Goal: Transaction & Acquisition: Purchase product/service

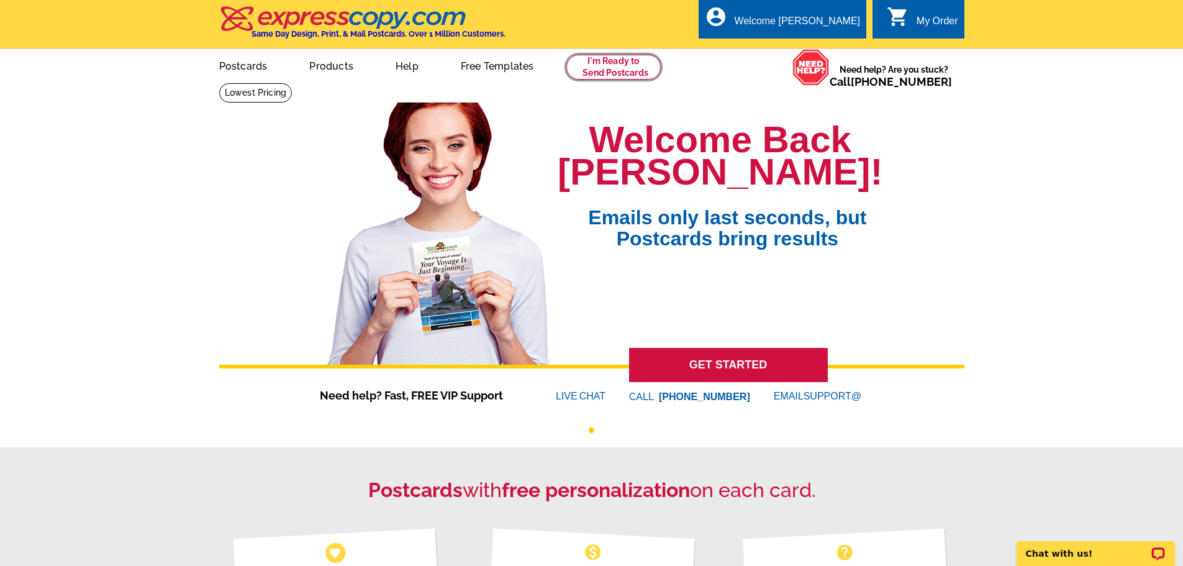
drag, startPoint x: 615, startPoint y: 66, endPoint x: 634, endPoint y: 110, distance: 48.1
click at [615, 66] on link at bounding box center [613, 67] width 95 height 25
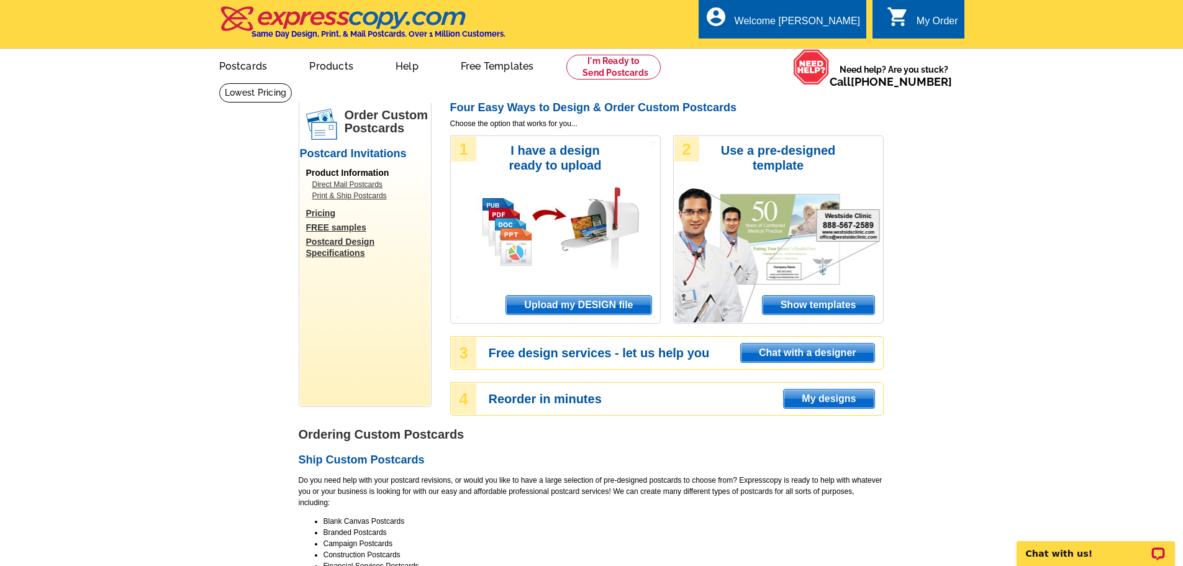
click at [829, 303] on span "Show templates" at bounding box center [819, 305] width 112 height 19
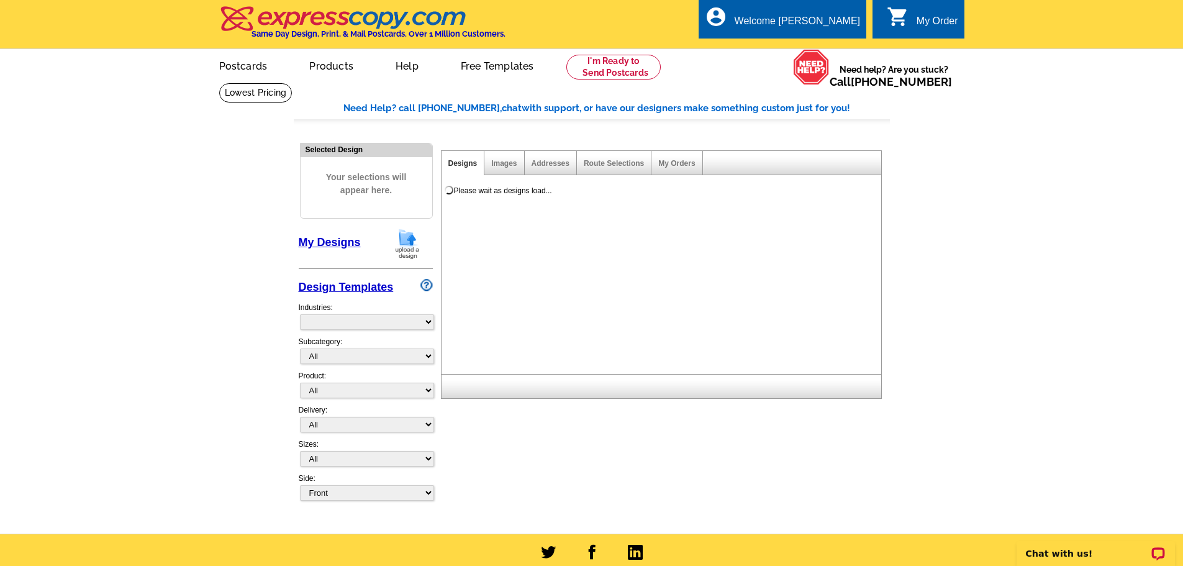
select select "971"
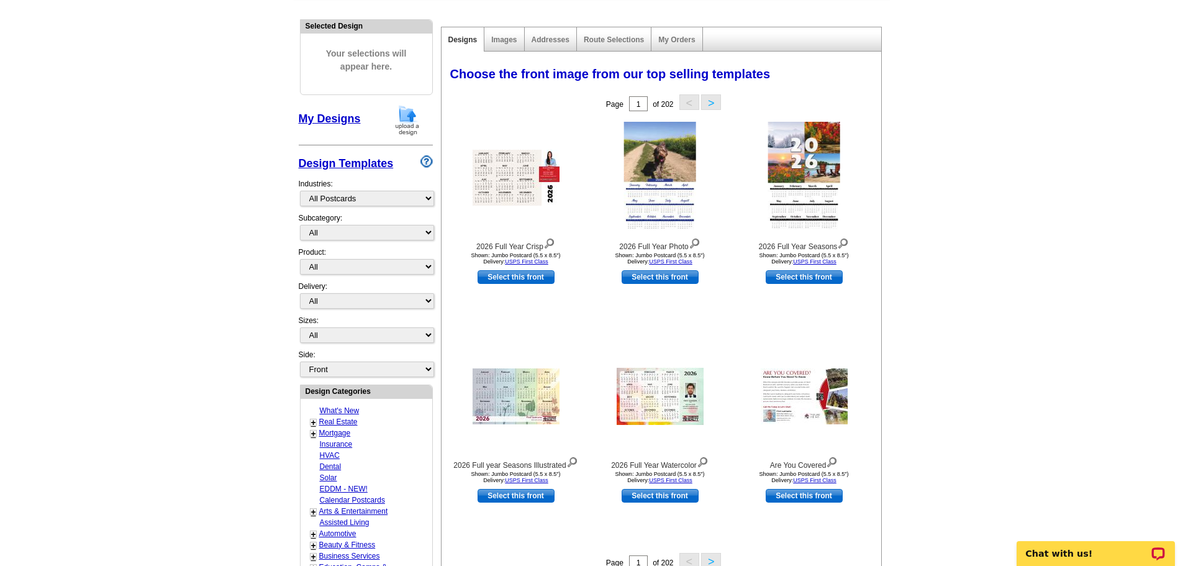
scroll to position [124, 0]
click at [325, 232] on select "All" at bounding box center [367, 232] width 134 height 16
drag, startPoint x: 325, startPoint y: 232, endPoint x: 321, endPoint y: 258, distance: 25.8
click at [325, 232] on select "All" at bounding box center [367, 232] width 134 height 16
click at [325, 264] on select "All Postcards Letters and flyers Business Cards Door Hangers Greeting Cards" at bounding box center [367, 266] width 134 height 16
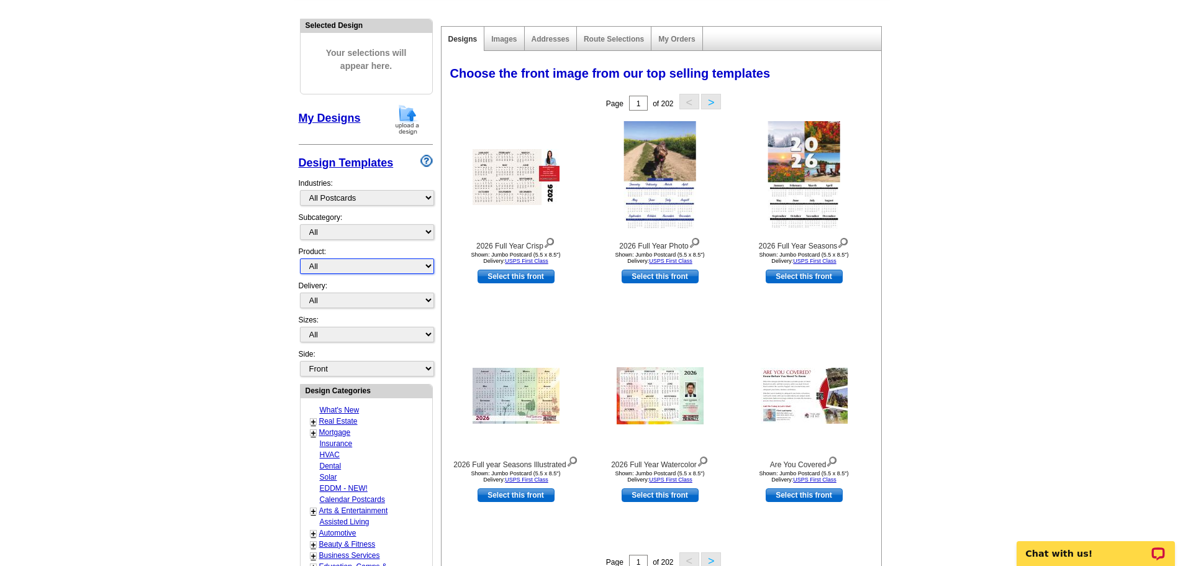
select select "1"
click at [300, 259] on select "All Postcards Letters and flyers Business Cards Door Hangers Greeting Cards" at bounding box center [367, 266] width 134 height 16
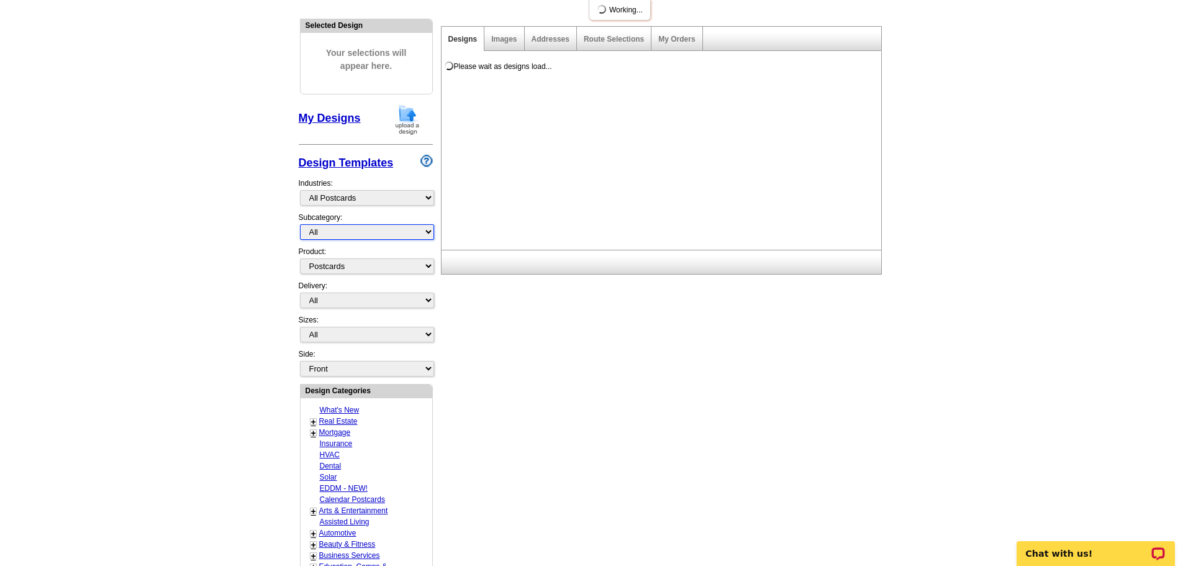
click at [328, 232] on select "All" at bounding box center [367, 232] width 134 height 16
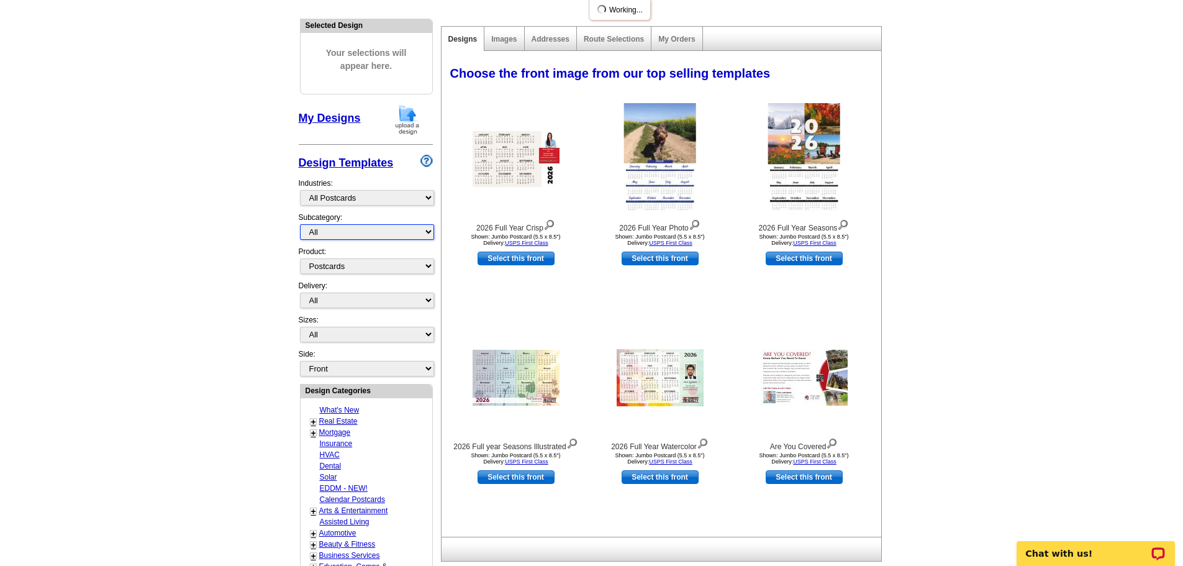
click at [328, 232] on select "All" at bounding box center [367, 232] width 134 height 16
click at [332, 201] on select "What's New Real Estate Mortgage Insurance HVAC Dental Solar EDDM - NEW! Calenda…" at bounding box center [367, 198] width 134 height 16
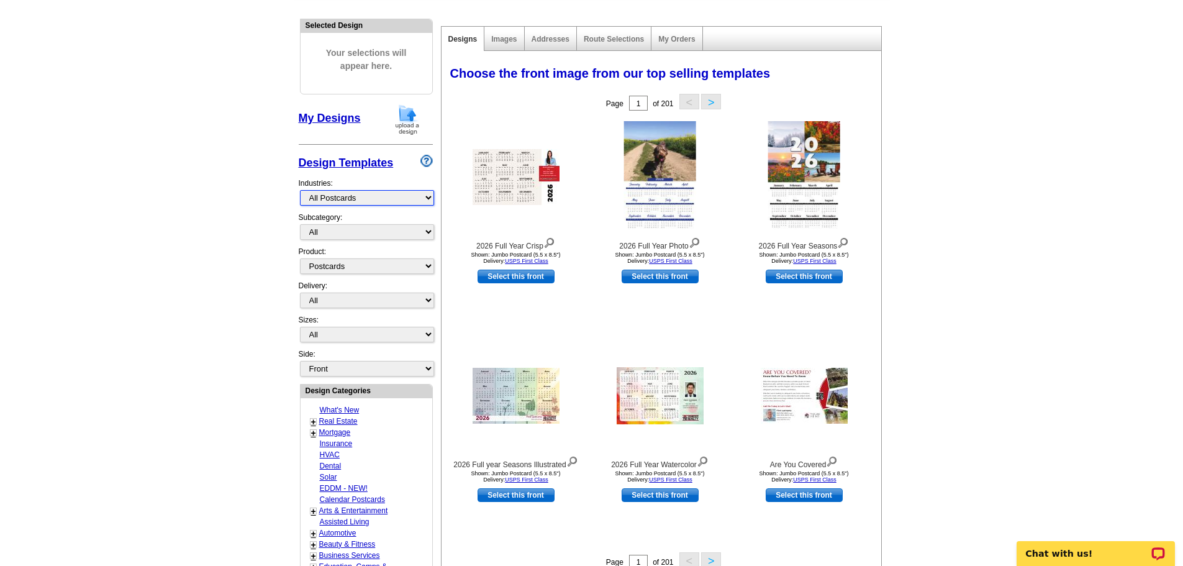
select select "785"
click at [300, 191] on select "What's New Real Estate Mortgage Insurance HVAC Dental Solar EDDM - NEW! Calenda…" at bounding box center [367, 198] width 134 height 16
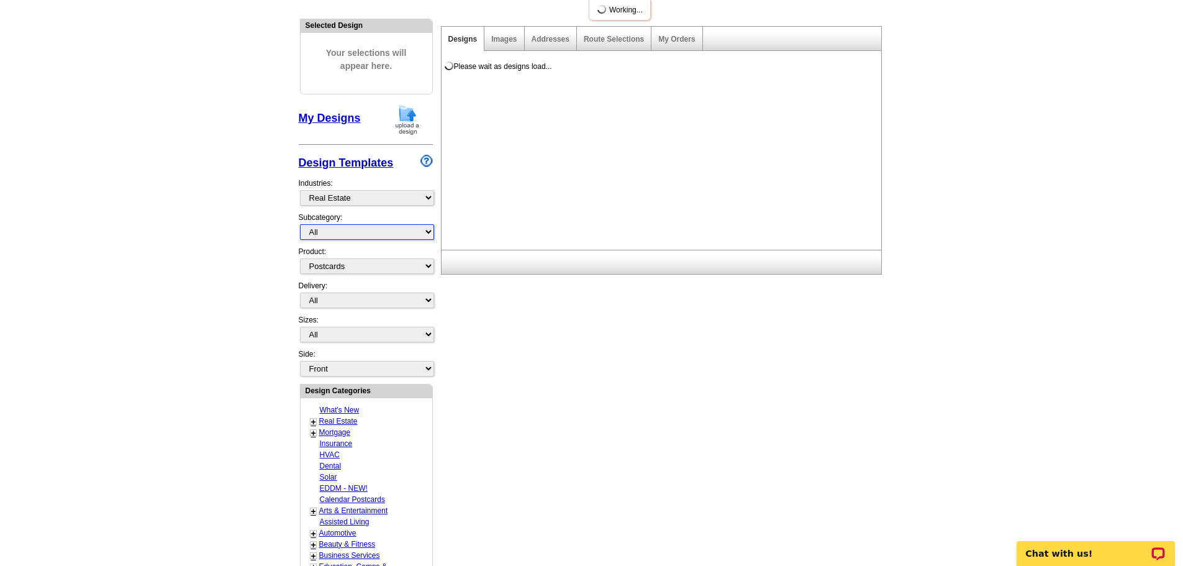
click at [337, 230] on select "All RE/MAX® Referrals Keller Williams® Berkshire Hathaway Home Services Century…" at bounding box center [367, 232] width 134 height 16
select select "807"
click at [300, 225] on select "All RE/MAX® Referrals Keller Williams® Berkshire Hathaway Home Services Century…" at bounding box center [367, 232] width 134 height 16
click at [234, 260] on main "Need Help? call [PHONE_NUMBER], chat with support, or have our designers make s…" at bounding box center [591, 420] width 1183 height 924
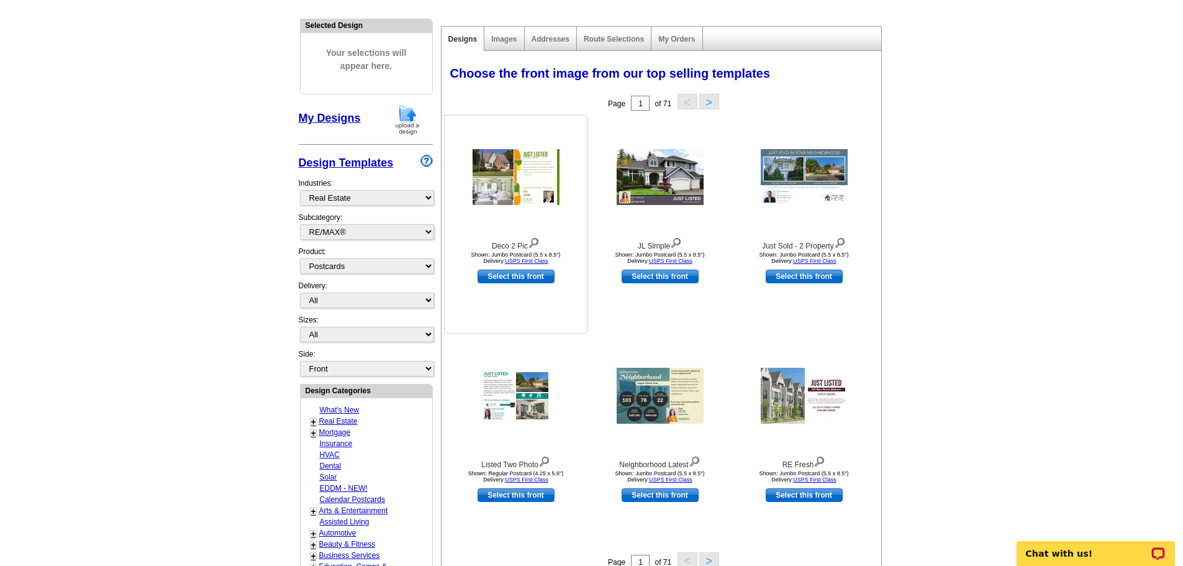
click at [512, 281] on link "Select this front" at bounding box center [516, 277] width 77 height 14
select select "2"
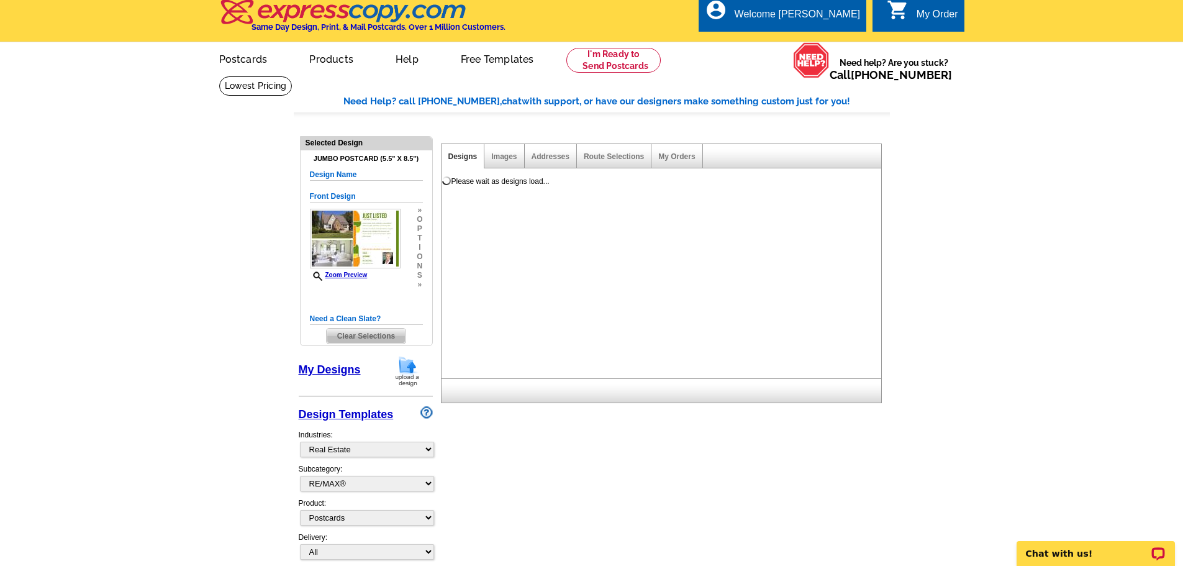
scroll to position [0, 0]
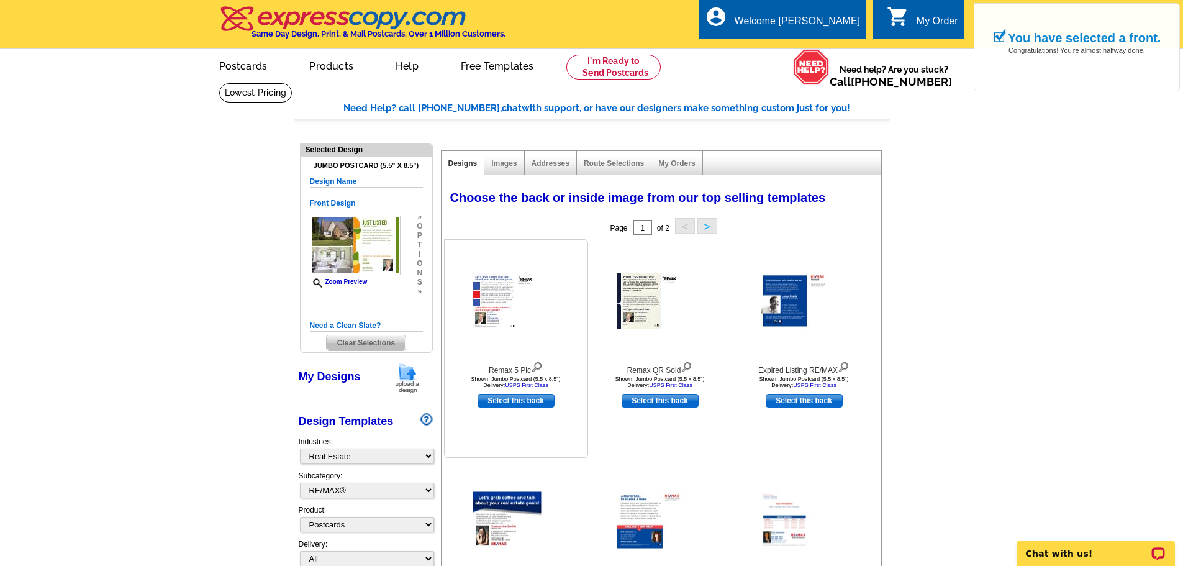
click at [530, 399] on link "Select this back" at bounding box center [516, 401] width 77 height 14
select select "front"
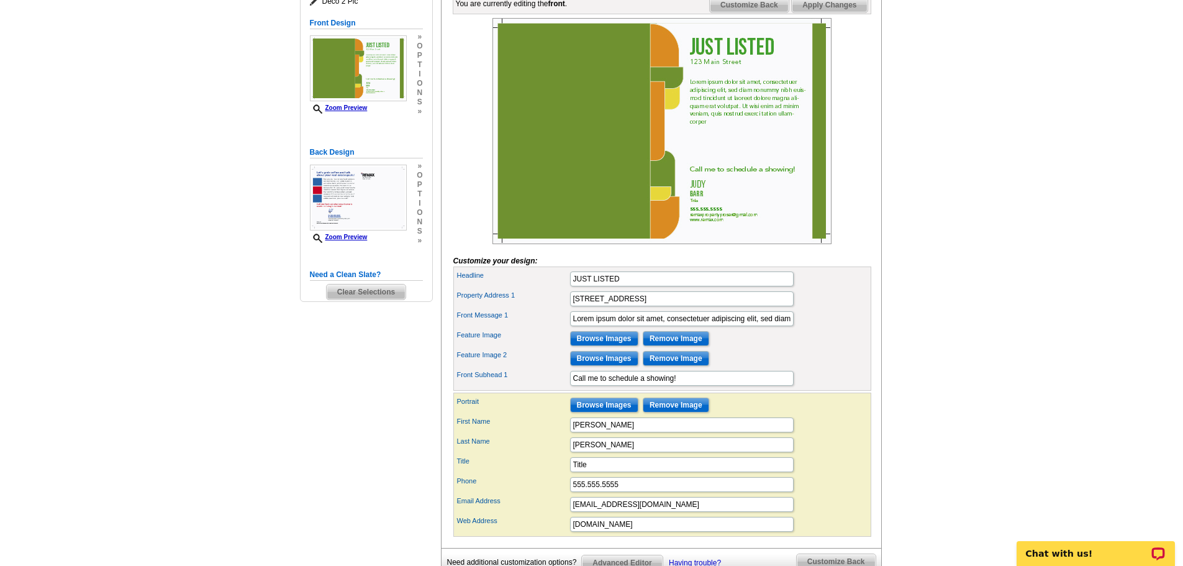
scroll to position [186, 0]
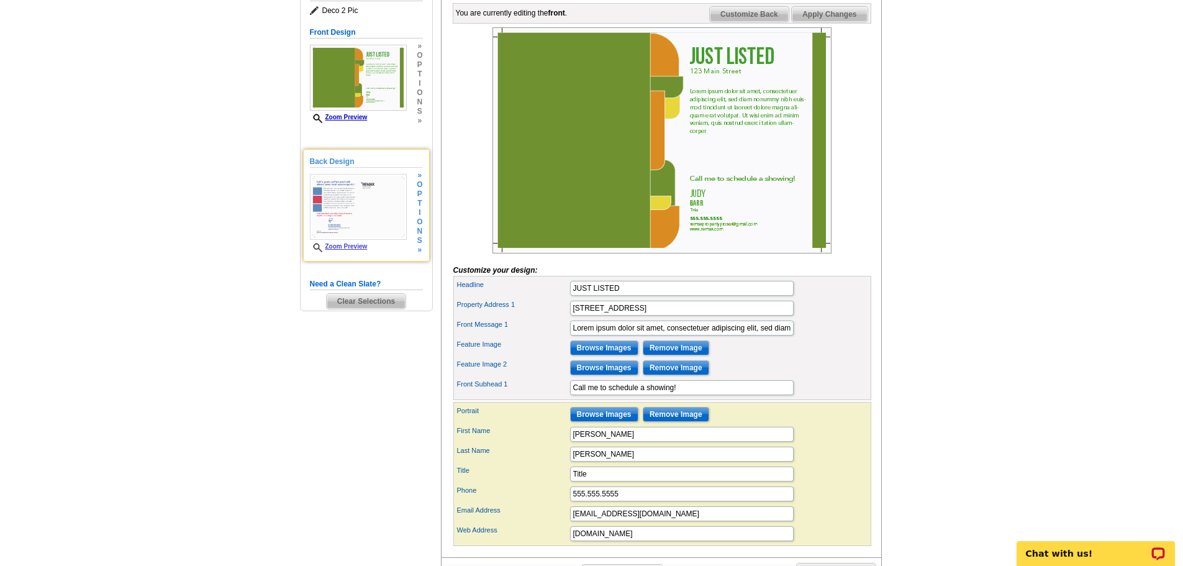
click at [369, 211] on img at bounding box center [358, 207] width 97 height 66
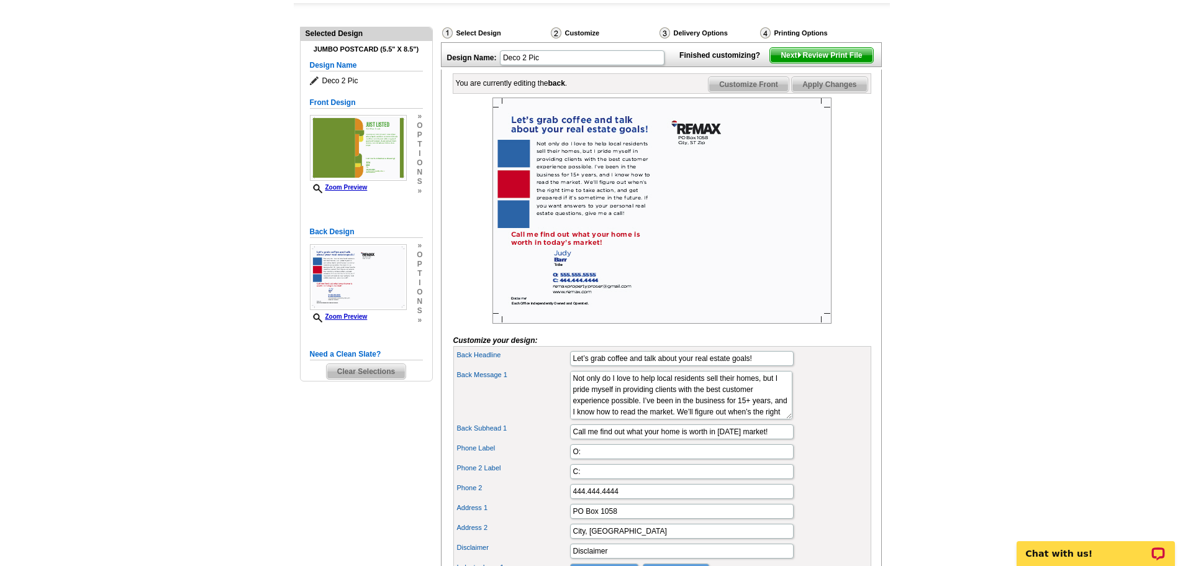
scroll to position [0, 0]
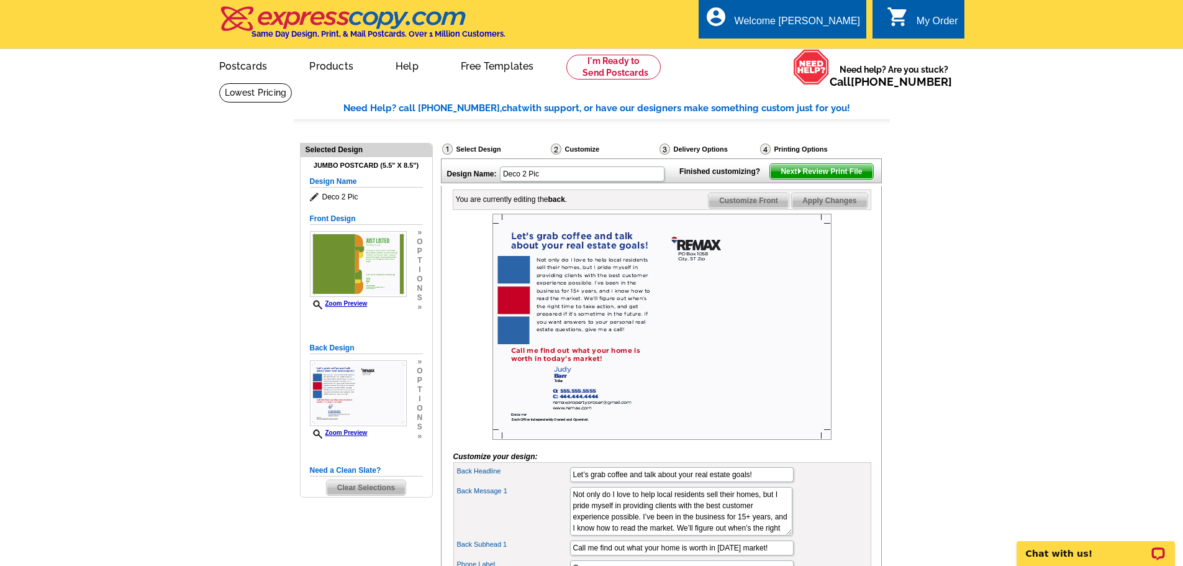
click at [798, 174] on img at bounding box center [800, 171] width 6 height 6
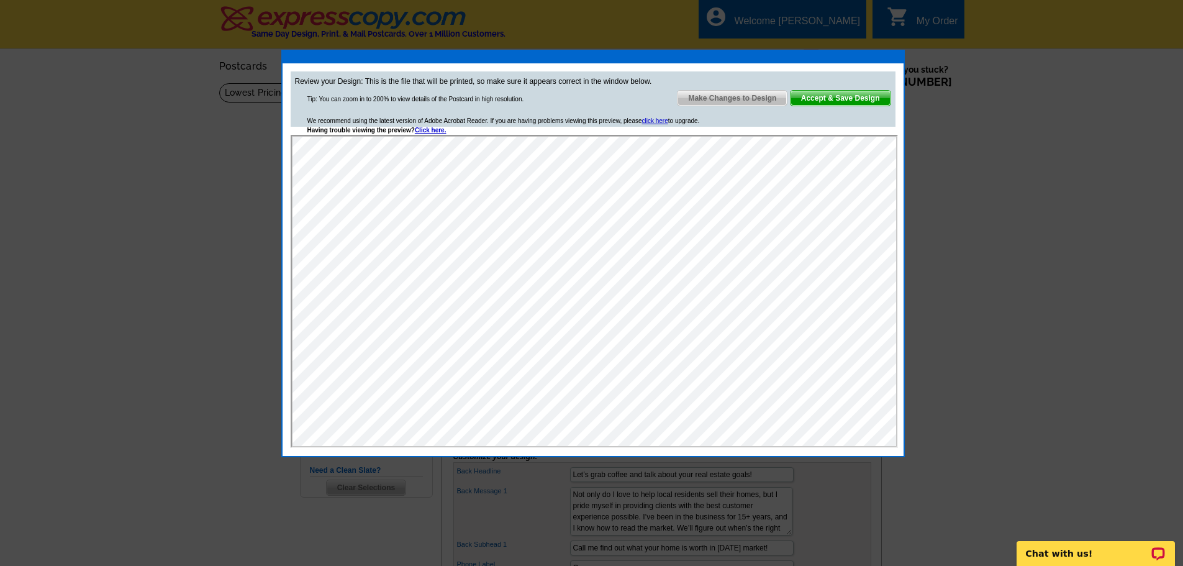
click at [847, 99] on span "Accept & Save Design" at bounding box center [841, 98] width 100 height 15
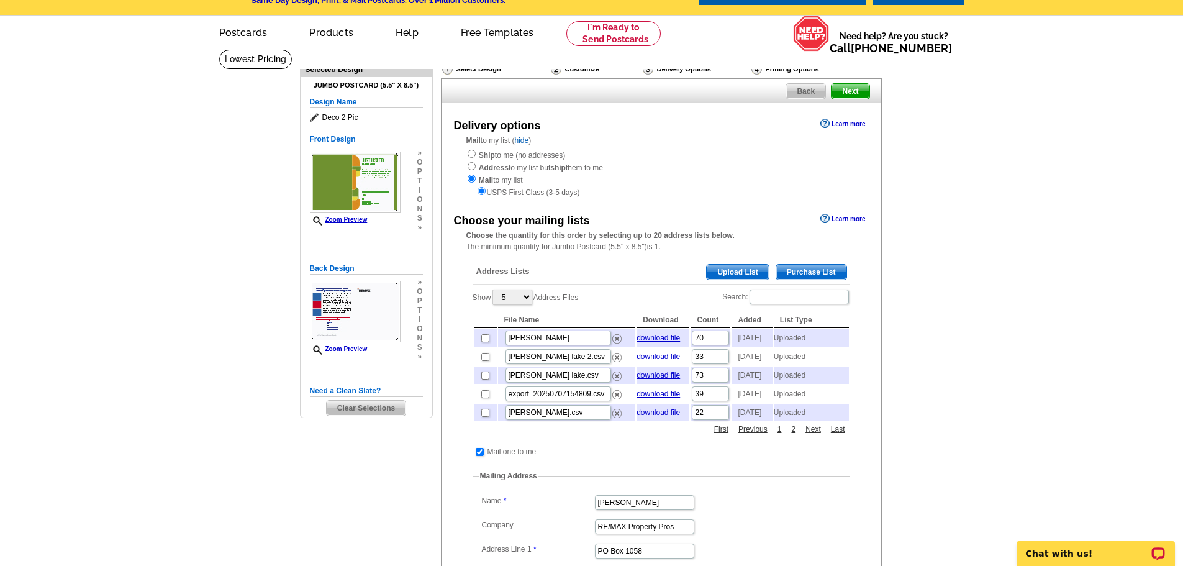
scroll to position [62, 0]
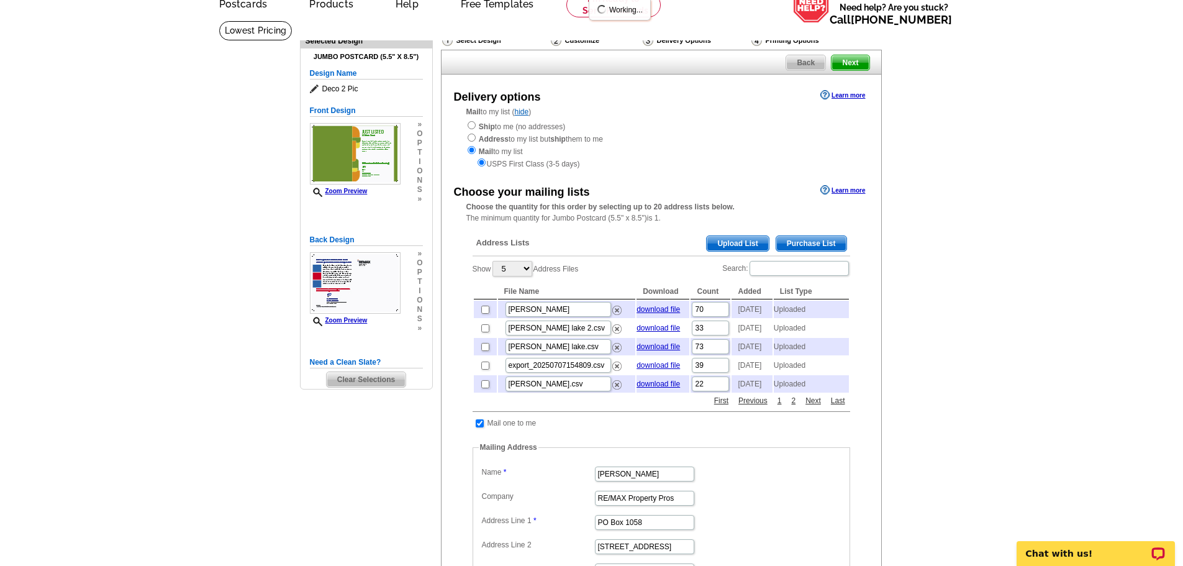
click at [742, 245] on span "Upload List" at bounding box center [737, 243] width 61 height 15
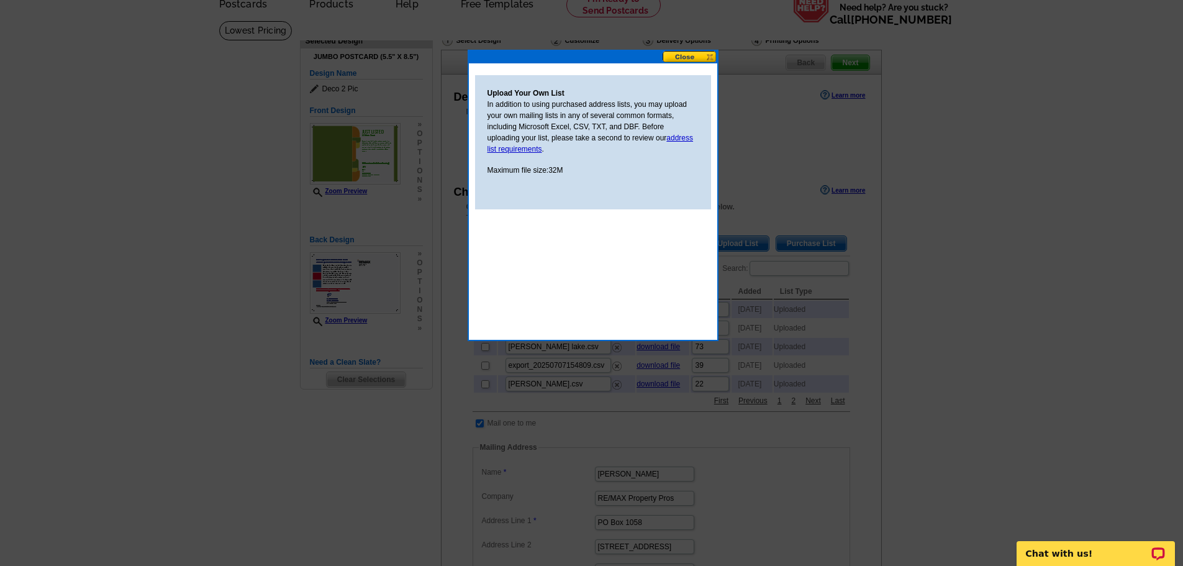
drag, startPoint x: 501, startPoint y: 194, endPoint x: 608, endPoint y: 152, distance: 114.6
click at [502, 196] on div "Upload Your Own List In addition to using purchased address lists, you may uplo…" at bounding box center [593, 142] width 236 height 134
click at [695, 48] on div at bounding box center [591, 252] width 1183 height 628
click at [695, 55] on button at bounding box center [690, 57] width 55 height 12
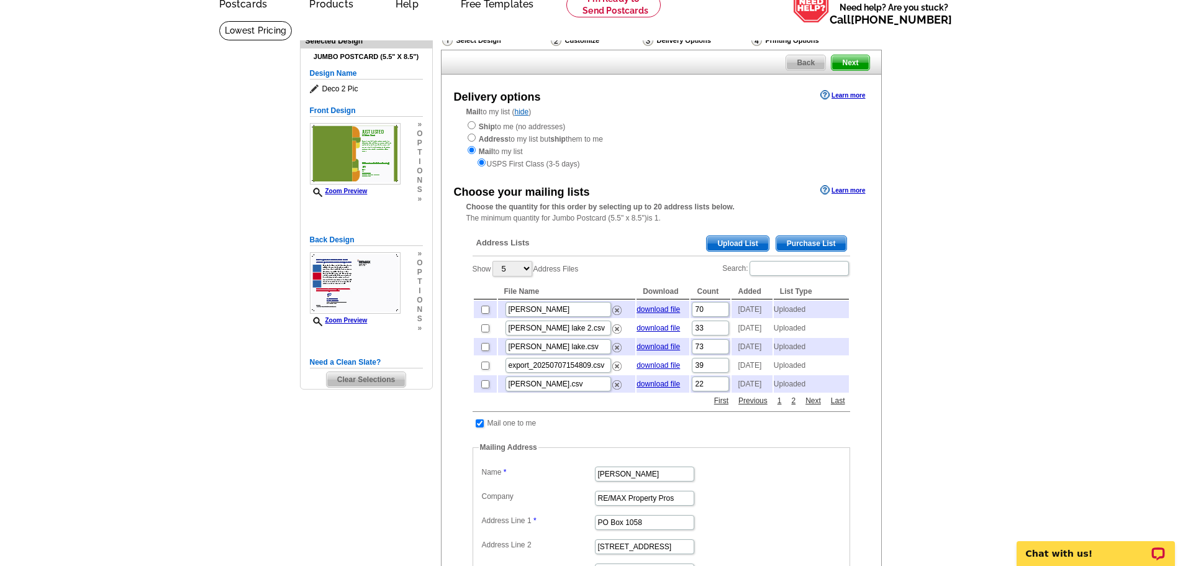
click at [727, 243] on span "Upload List" at bounding box center [737, 243] width 61 height 15
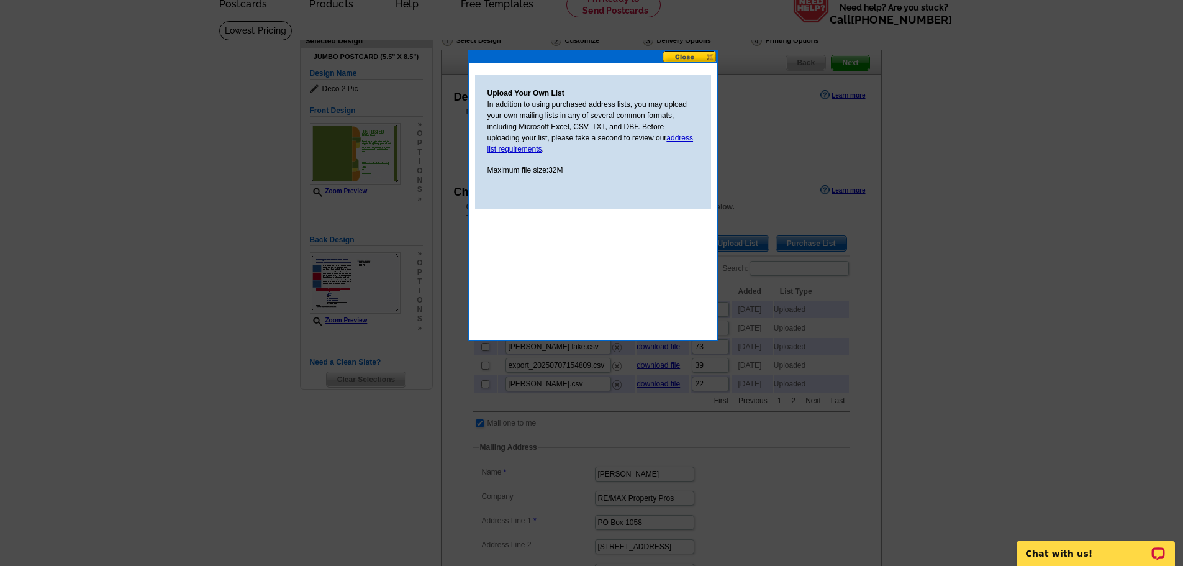
click at [535, 182] on div "Upload Your Own List In addition to using purchased address lists, you may uplo…" at bounding box center [593, 142] width 236 height 134
click at [507, 194] on div "Upload Your Own List In addition to using purchased address lists, you may uplo…" at bounding box center [593, 142] width 236 height 134
click at [519, 188] on div "Upload Your Own List In addition to using purchased address lists, you may uplo…" at bounding box center [593, 142] width 236 height 134
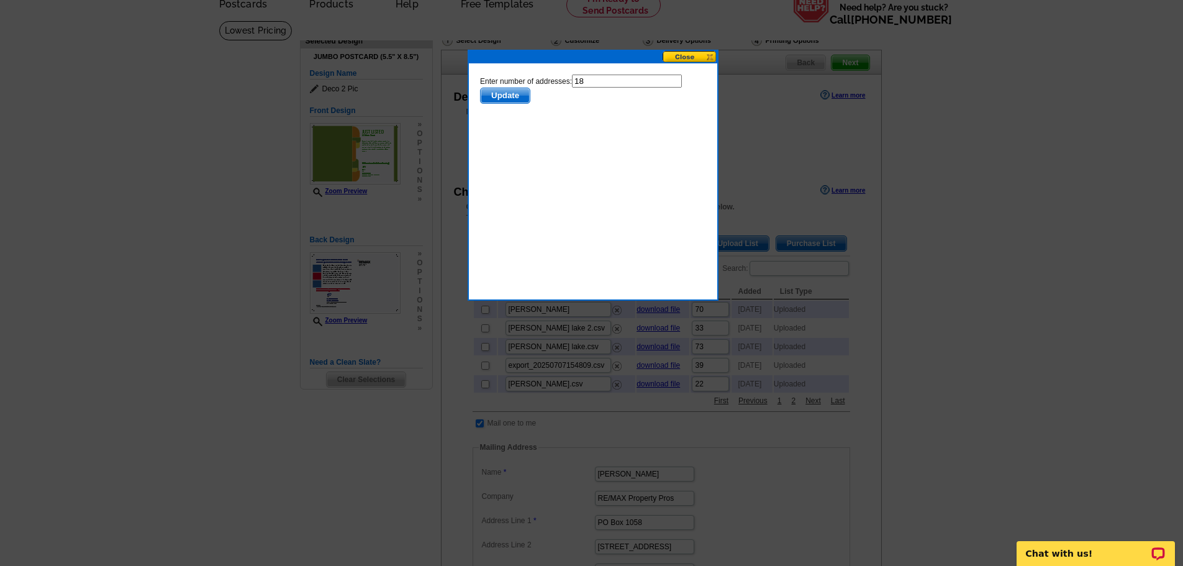
scroll to position [0, 0]
drag, startPoint x: 509, startPoint y: 94, endPoint x: 664, endPoint y: 182, distance: 177.7
click at [511, 94] on span "Update" at bounding box center [504, 95] width 49 height 15
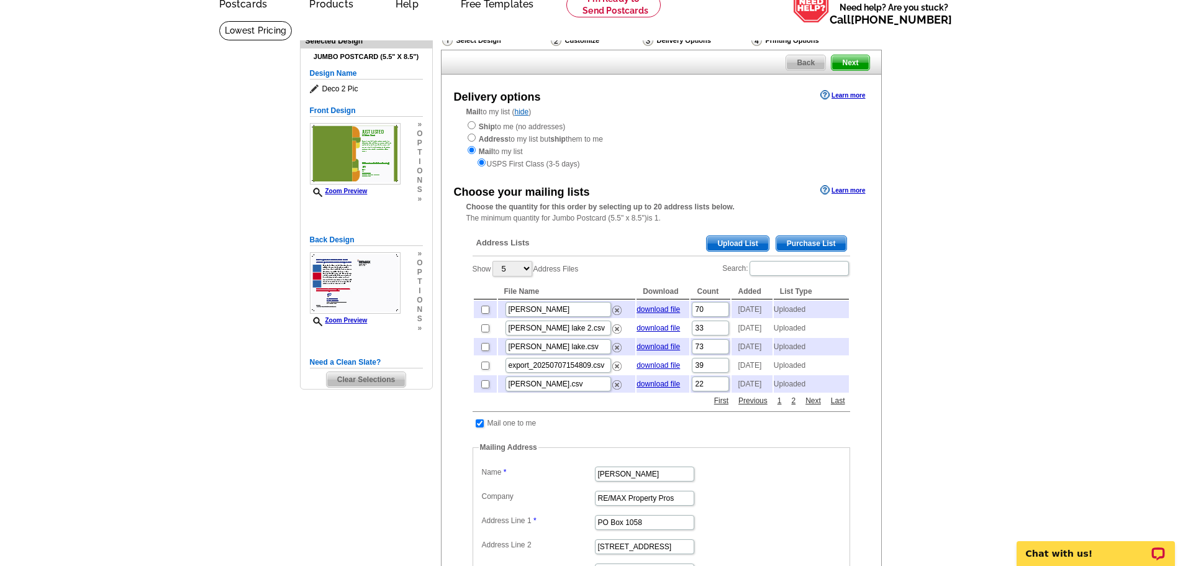
scroll to position [124, 0]
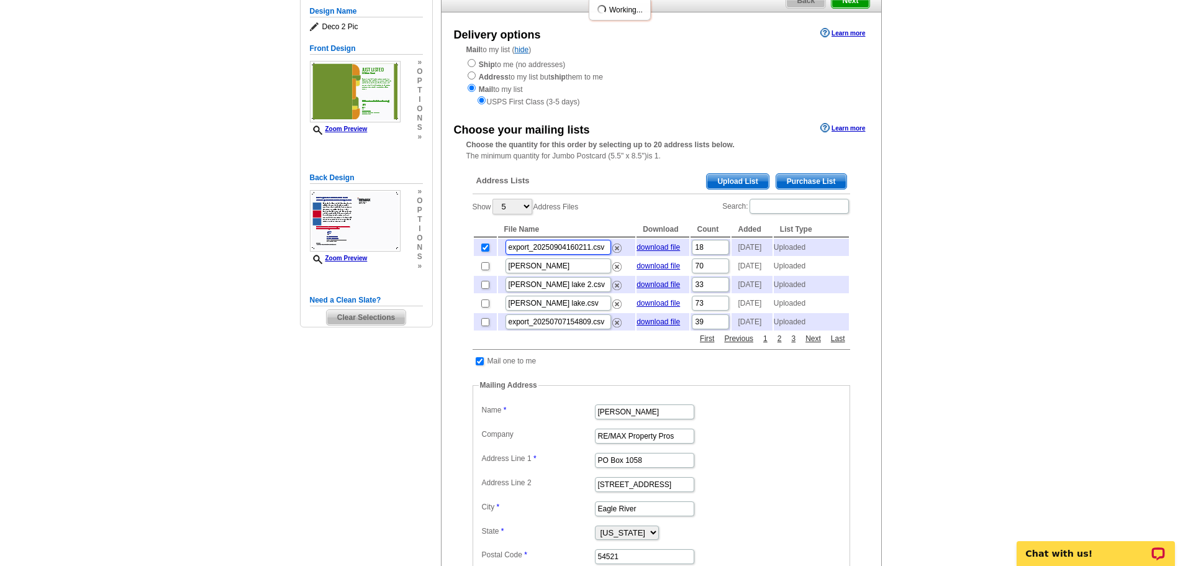
click at [553, 252] on input "export_20250904160211.csv" at bounding box center [559, 247] width 106 height 15
type input "test"
click at [919, 283] on main "Need Help? call [PHONE_NUMBER], chat with support, or have our designers make s…" at bounding box center [591, 403] width 1183 height 890
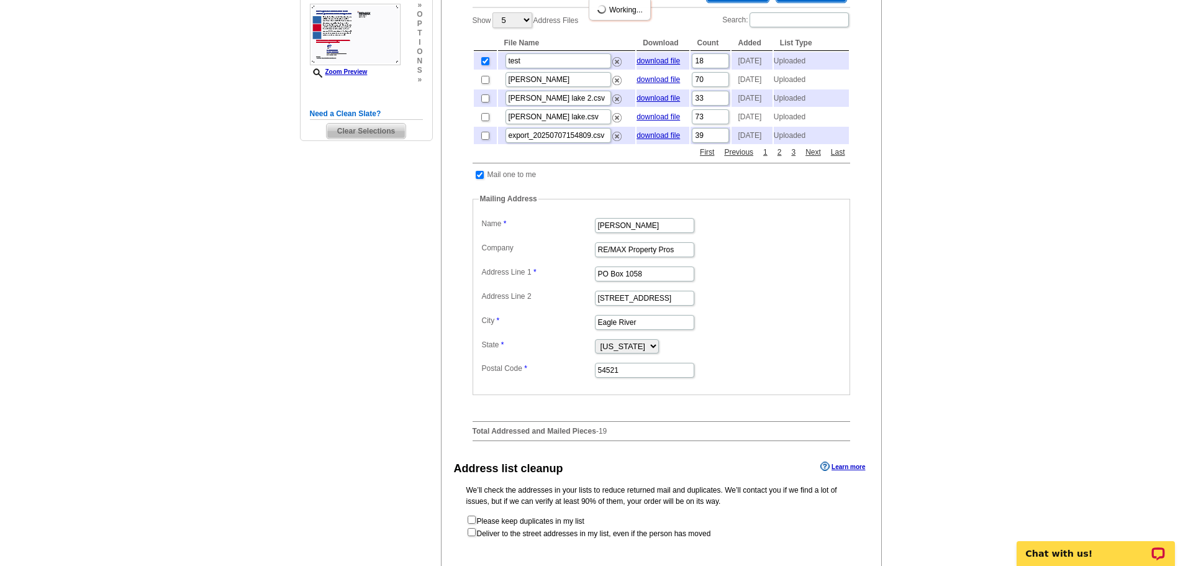
scroll to position [124, 0]
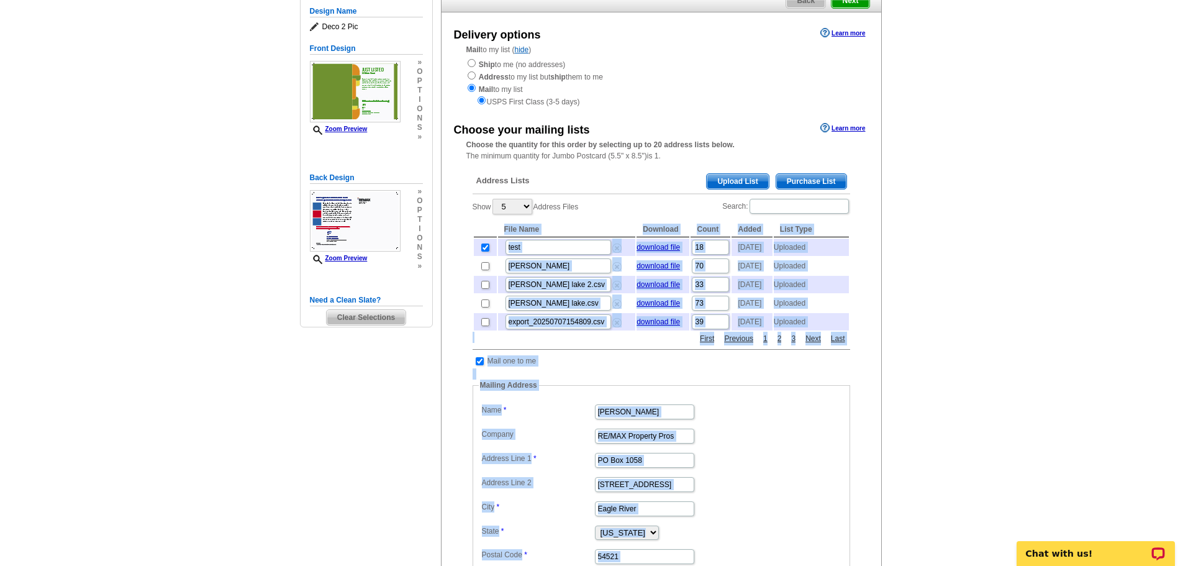
click at [884, 276] on div "Need Help? call [PHONE_NUMBER], chat with support, or have our designers make s…" at bounding box center [592, 397] width 596 height 879
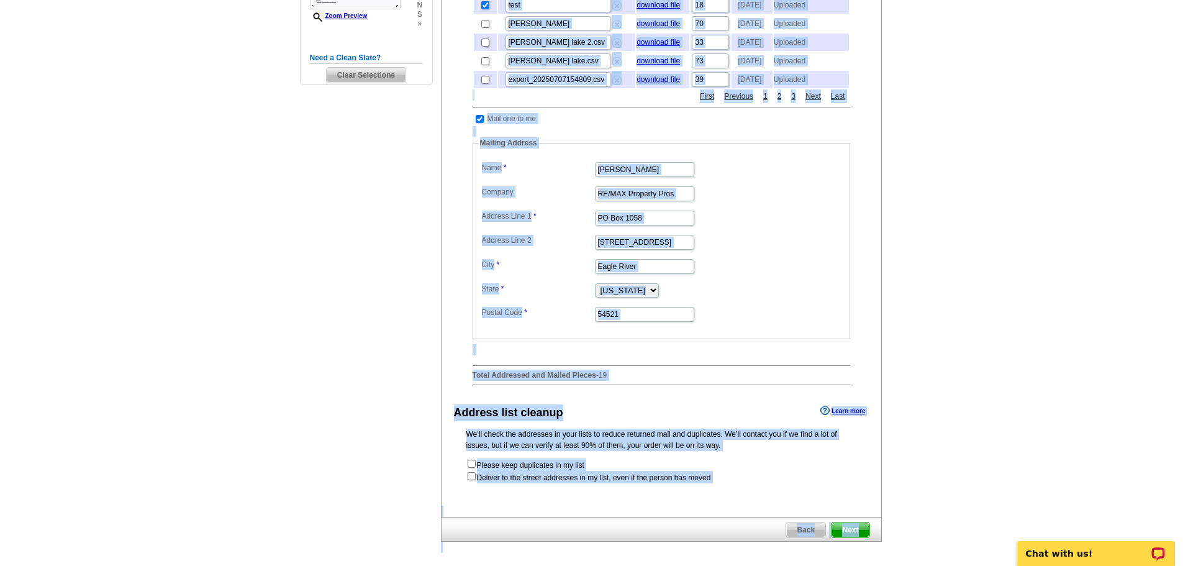
scroll to position [373, 0]
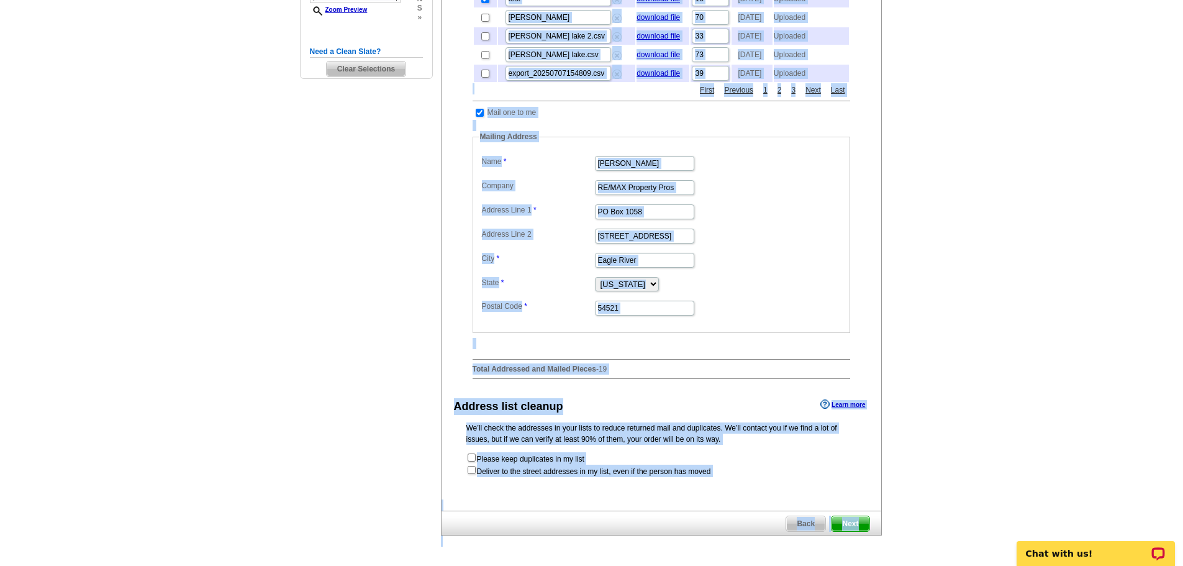
click at [897, 324] on main "Need Help? call [PHONE_NUMBER], chat with support, or have our designers make s…" at bounding box center [591, 155] width 1183 height 890
click at [762, 333] on fieldset "Mailing Address Label Mail-To-Me Name [PERSON_NAME] Company RE/MAX Property Pro…" at bounding box center [662, 232] width 378 height 202
click at [365, 408] on div "Need Help? call [PHONE_NUMBER], chat with support, or have our designers make s…" at bounding box center [592, 149] width 596 height 879
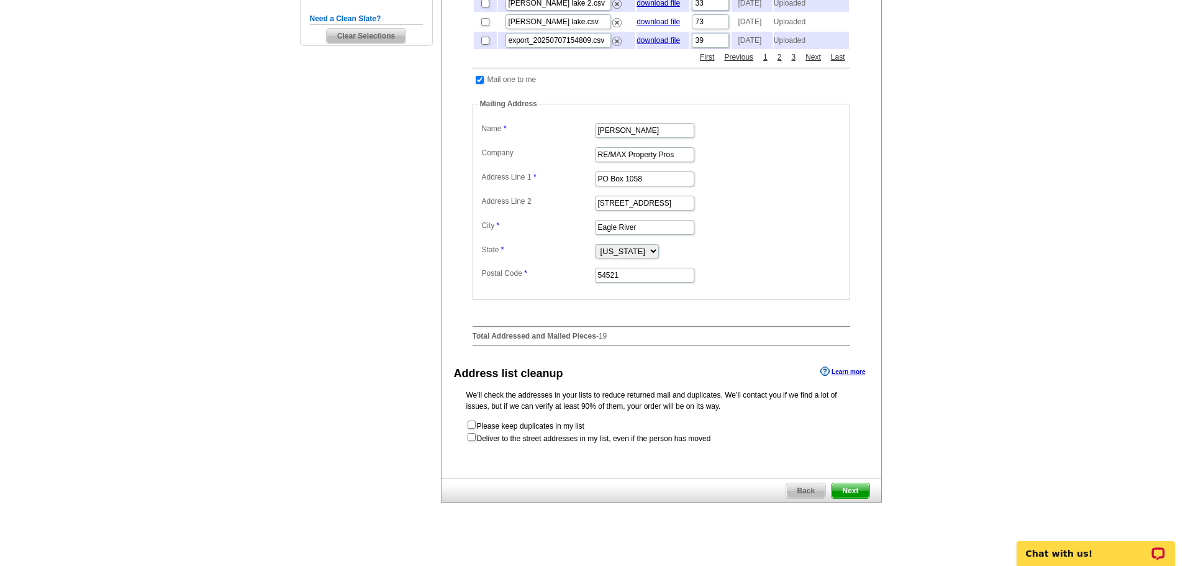
scroll to position [497, 0]
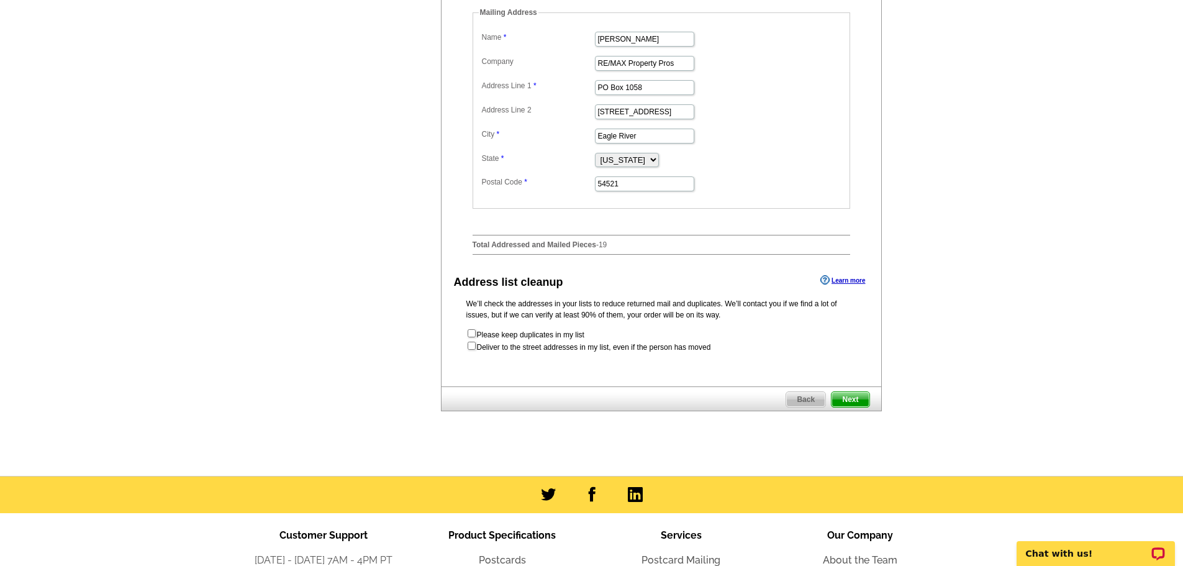
drag, startPoint x: 505, startPoint y: 372, endPoint x: 714, endPoint y: 375, distance: 208.7
click at [714, 353] on form "Please keep duplicates in my list Deliver to the street addresses in my list, e…" at bounding box center [661, 340] width 390 height 25
click at [725, 353] on form "Please keep duplicates in my list Deliver to the street addresses in my list, e…" at bounding box center [661, 340] width 390 height 25
drag, startPoint x: 863, startPoint y: 423, endPoint x: 935, endPoint y: 425, distance: 72.1
click at [864, 407] on span "Next" at bounding box center [850, 399] width 37 height 15
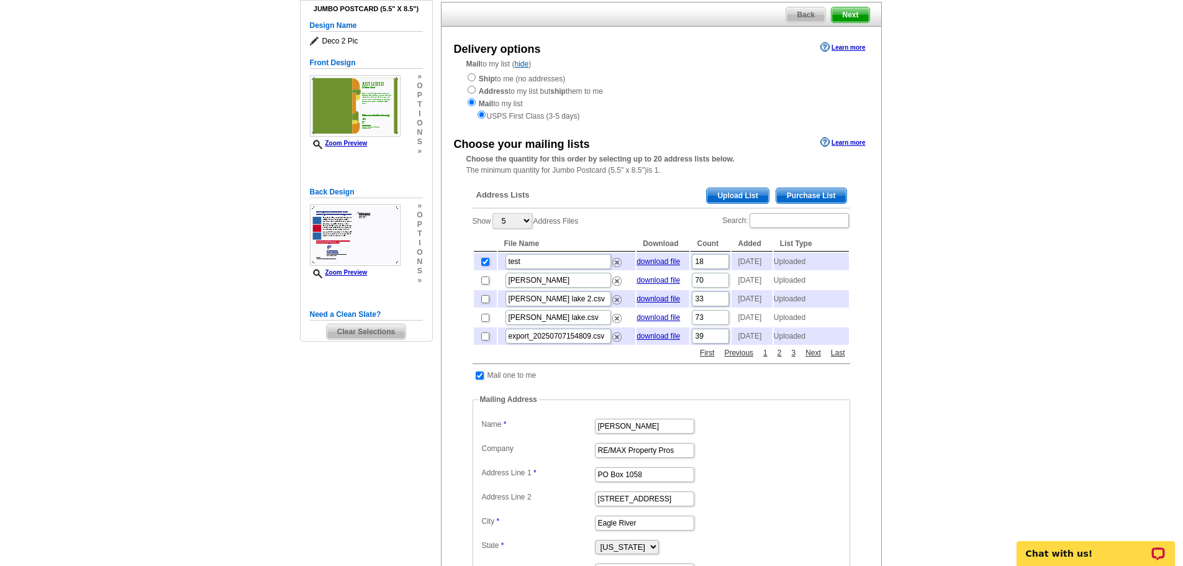
scroll to position [62, 0]
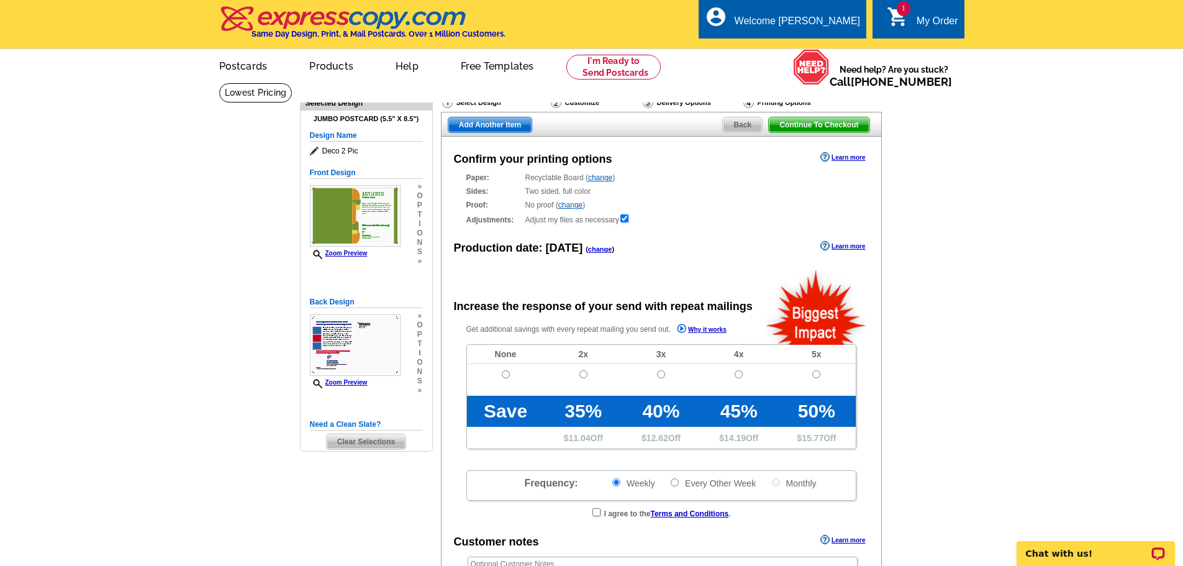
radio input "false"
click at [504, 376] on input "radio" at bounding box center [506, 374] width 8 height 8
radio input "true"
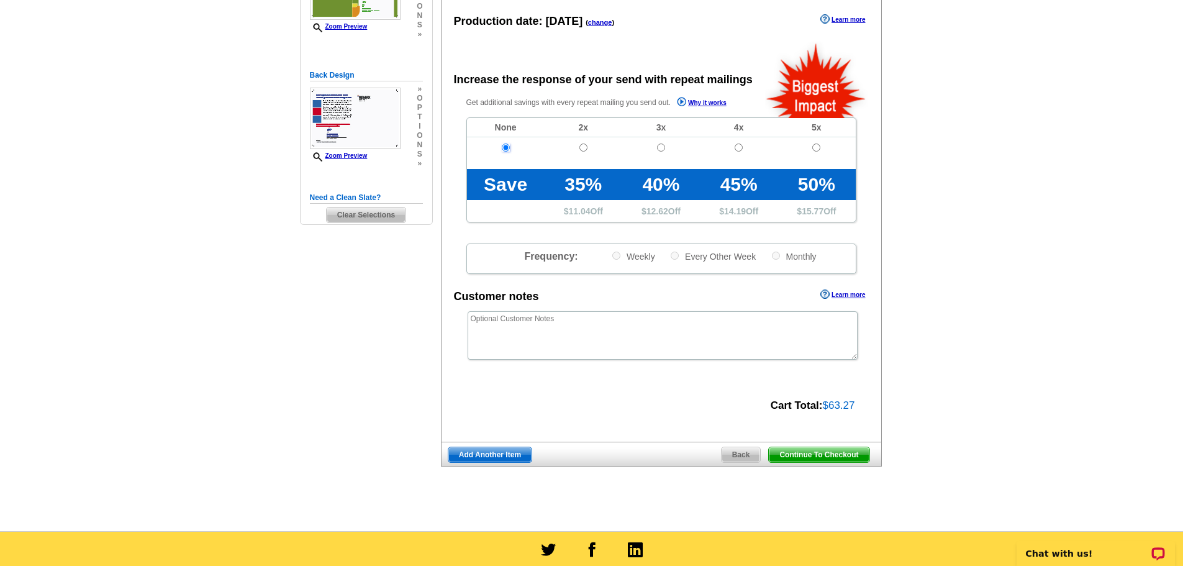
scroll to position [248, 0]
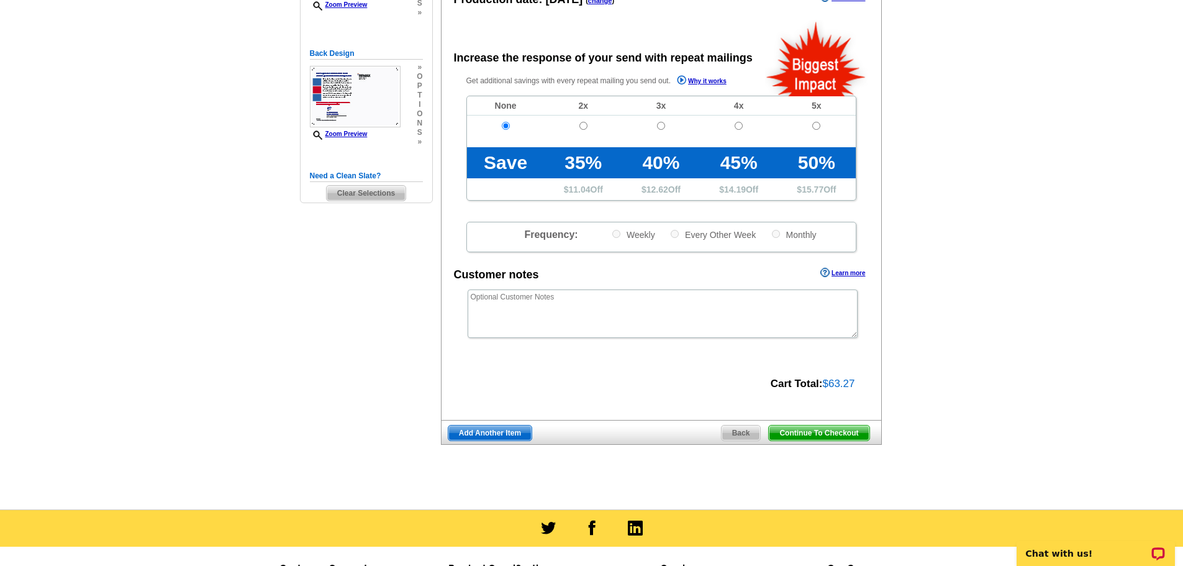
click at [818, 435] on span "Continue To Checkout" at bounding box center [819, 432] width 100 height 15
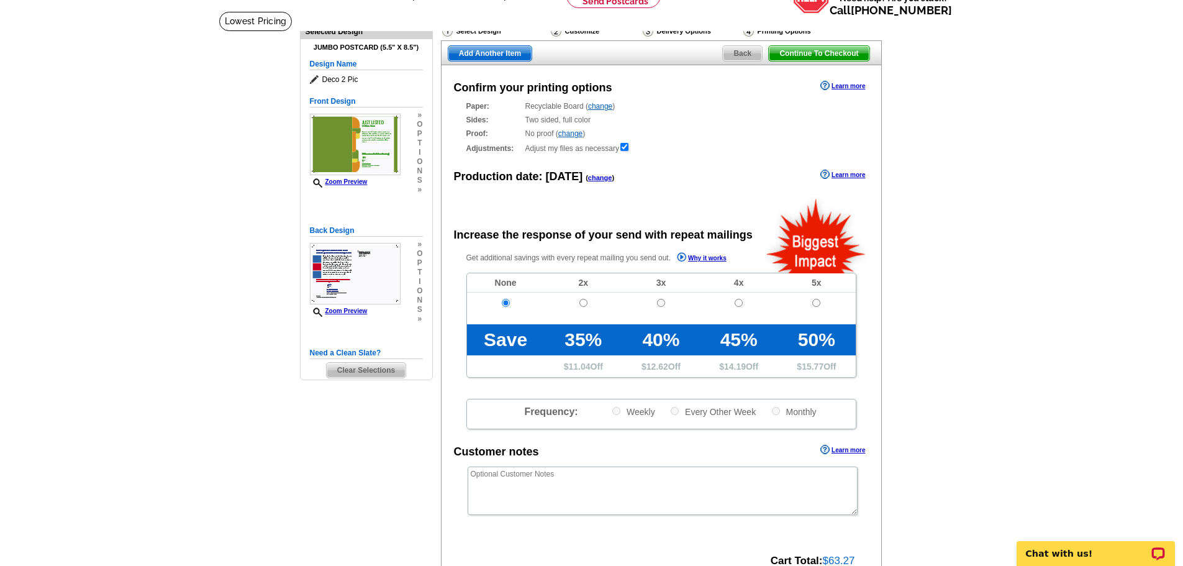
scroll to position [62, 0]
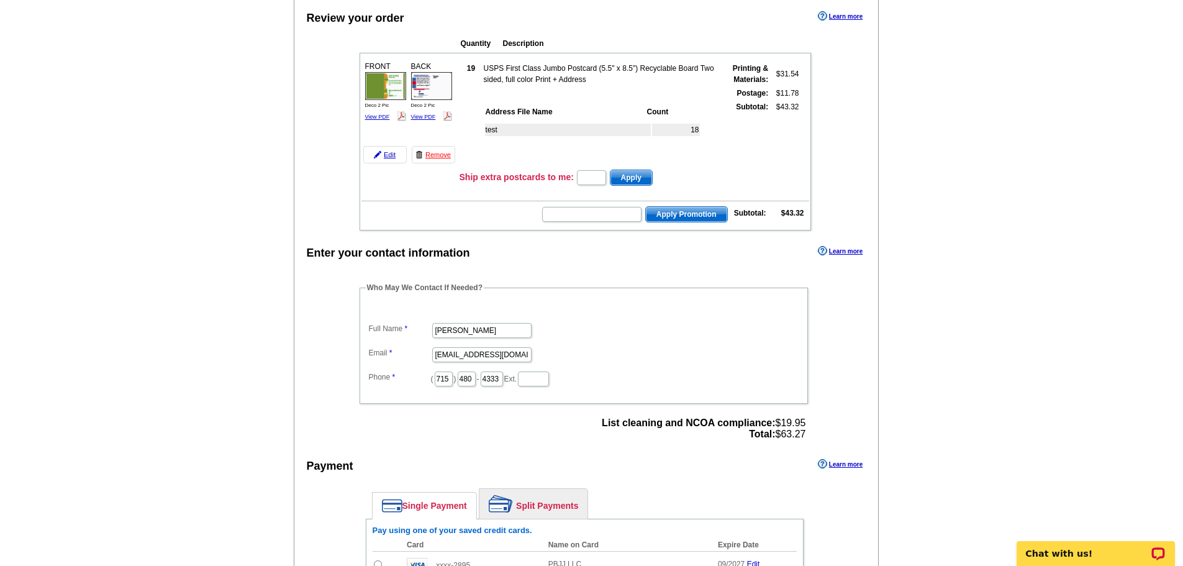
scroll to position [124, 0]
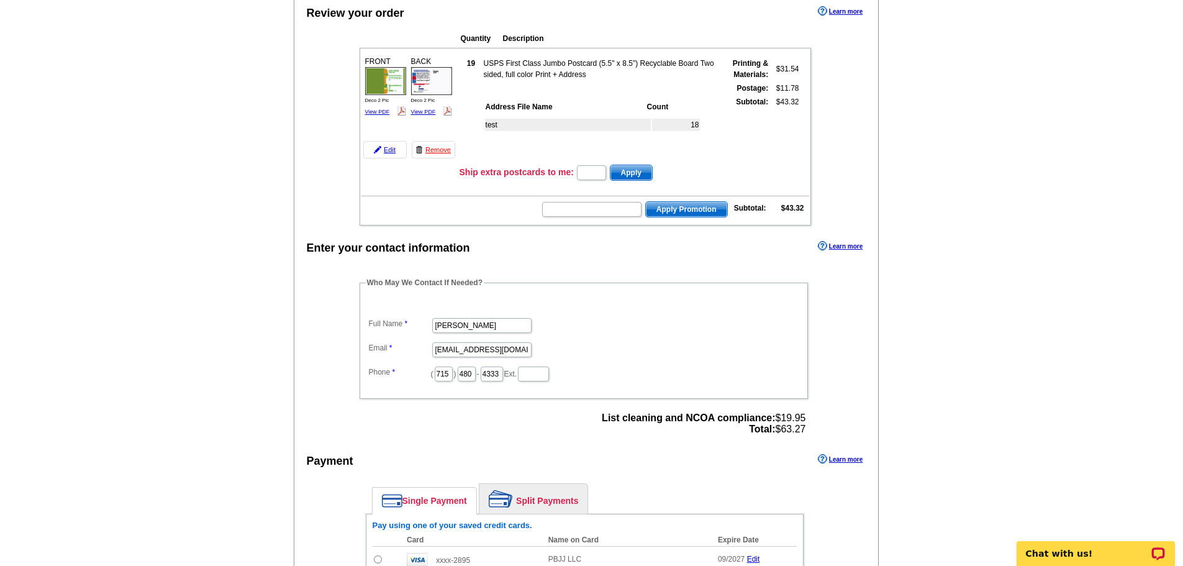
click at [781, 89] on td "$11.78" at bounding box center [784, 88] width 29 height 12
drag, startPoint x: 783, startPoint y: 89, endPoint x: 795, endPoint y: 89, distance: 11.8
click at [795, 89] on td "$11.78" at bounding box center [784, 88] width 29 height 12
click at [964, 218] on main "Add Another Item Checkout Order Name: My Order [DATE] Save Order Review your or…" at bounding box center [591, 357] width 1183 height 798
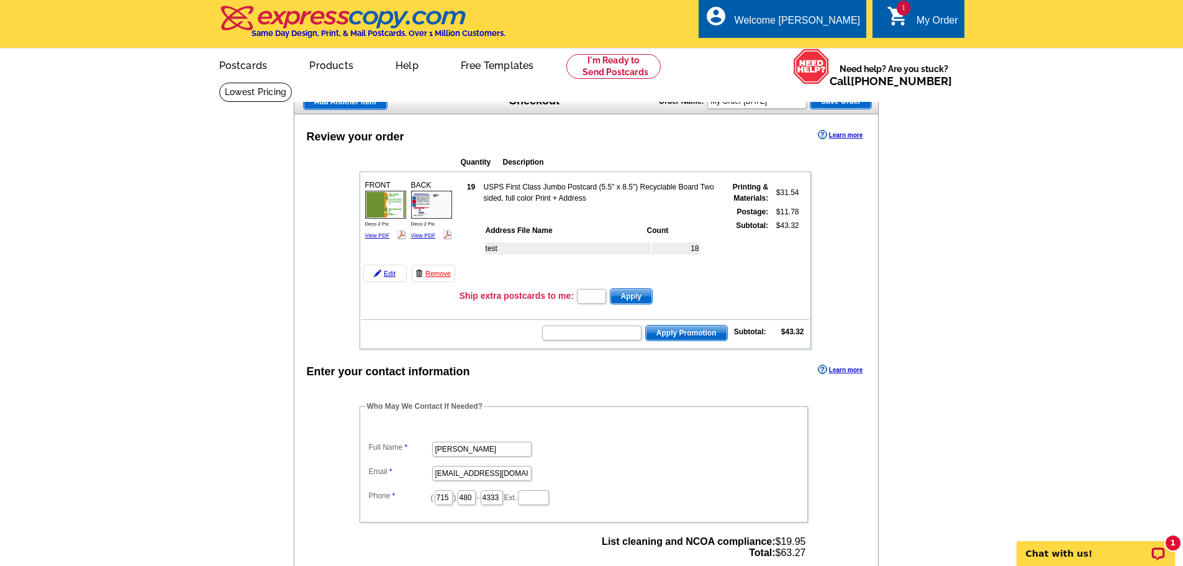
scroll to position [0, 0]
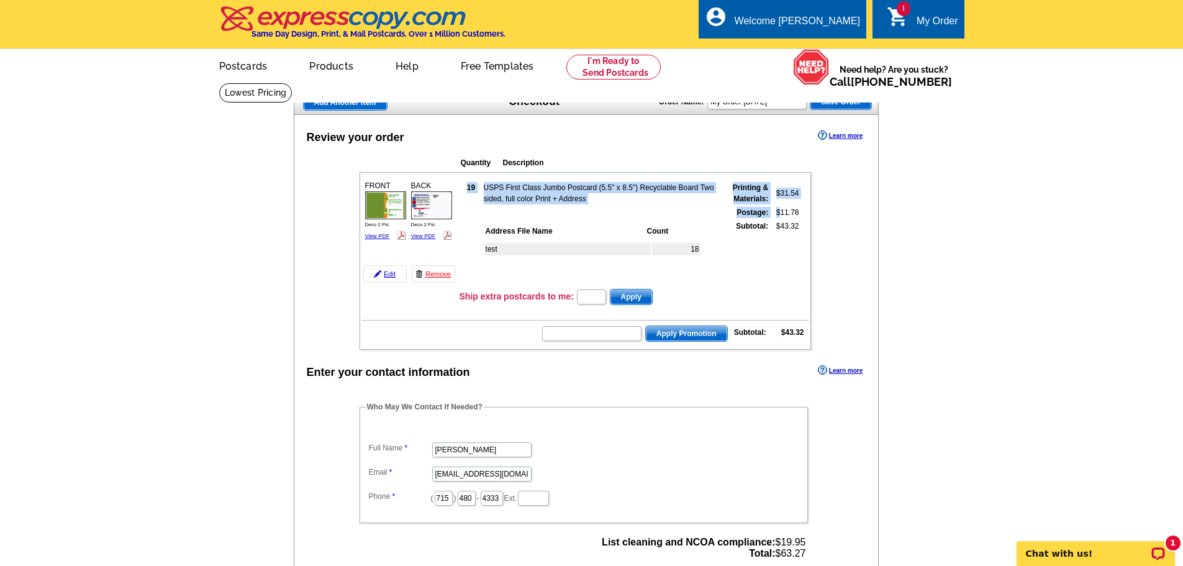
drag, startPoint x: 782, startPoint y: 219, endPoint x: 803, endPoint y: 214, distance: 21.7
click at [803, 214] on td "19 USPS First Class Jumbo Postcard (5.5" x 8.5") Recyclable Board Two sided, fu…" at bounding box center [634, 231] width 350 height 110
click at [806, 212] on td "19 USPS First Class Jumbo Postcard (5.5" x 8.5") Recyclable Board Two sided, fu…" at bounding box center [634, 231] width 350 height 110
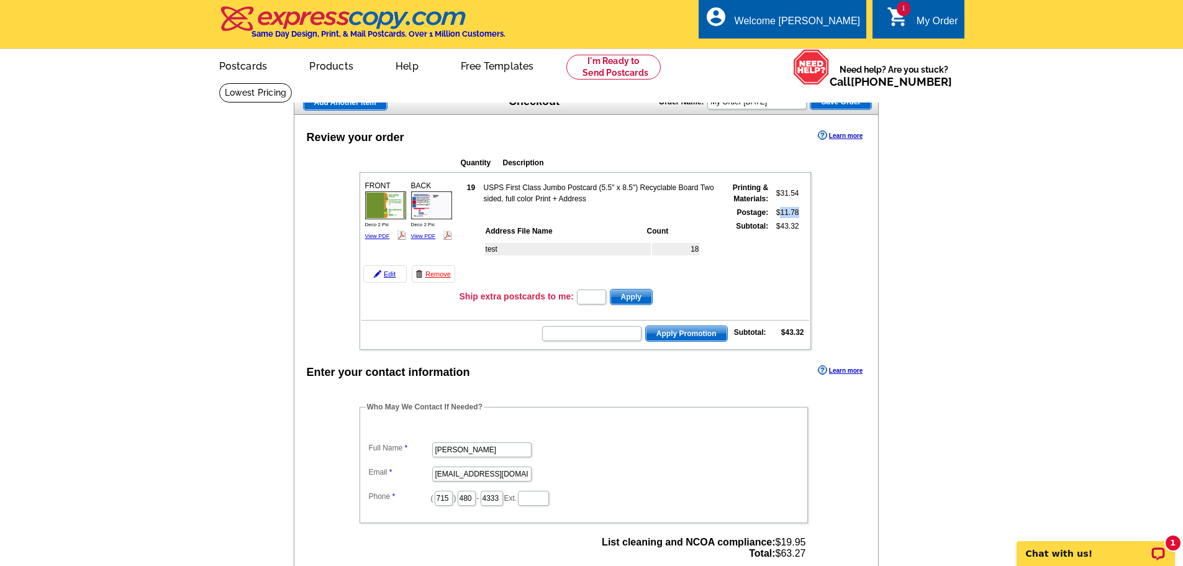
drag, startPoint x: 780, startPoint y: 214, endPoint x: 800, endPoint y: 214, distance: 19.9
click at [800, 214] on table "19 USPS First Class Jumbo Postcard (5.5" x 8.5") Recyclable Board Two sided, fu…" at bounding box center [631, 233] width 342 height 106
click at [951, 269] on main "Add Another Item Checkout Order Name: My Order [DATE] Save Order Review your or…" at bounding box center [591, 482] width 1183 height 798
click at [993, 270] on main "Add Another Item Checkout Order Name: My Order [DATE] Save Order Review your or…" at bounding box center [591, 482] width 1183 height 798
click at [911, 19] on link "1 shopping_cart My Order" at bounding box center [922, 22] width 71 height 16
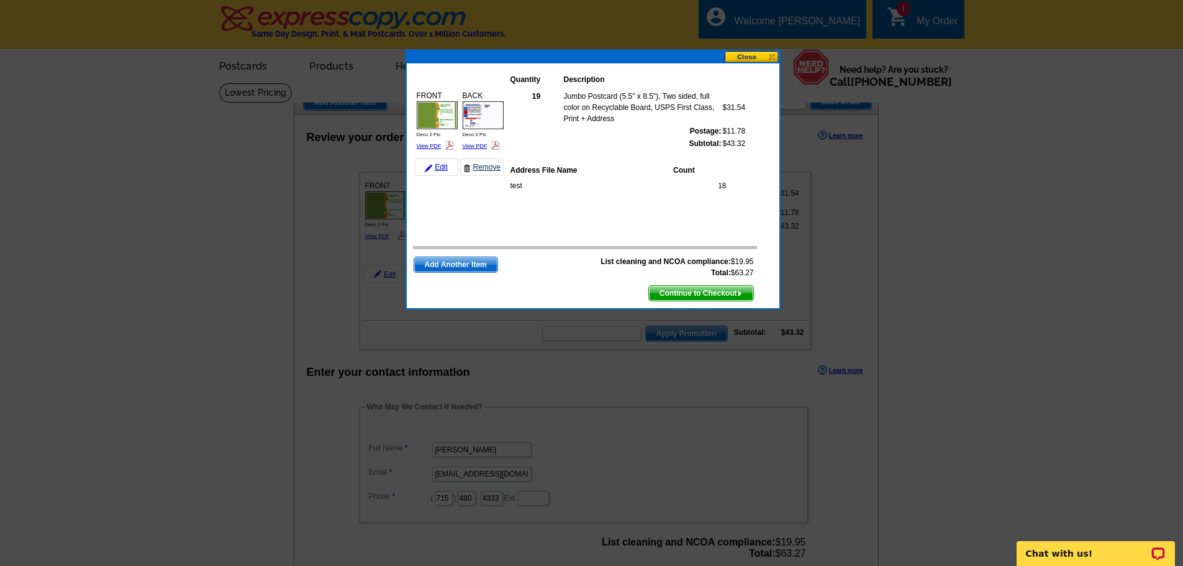
click at [489, 167] on link "Remove" at bounding box center [481, 166] width 43 height 17
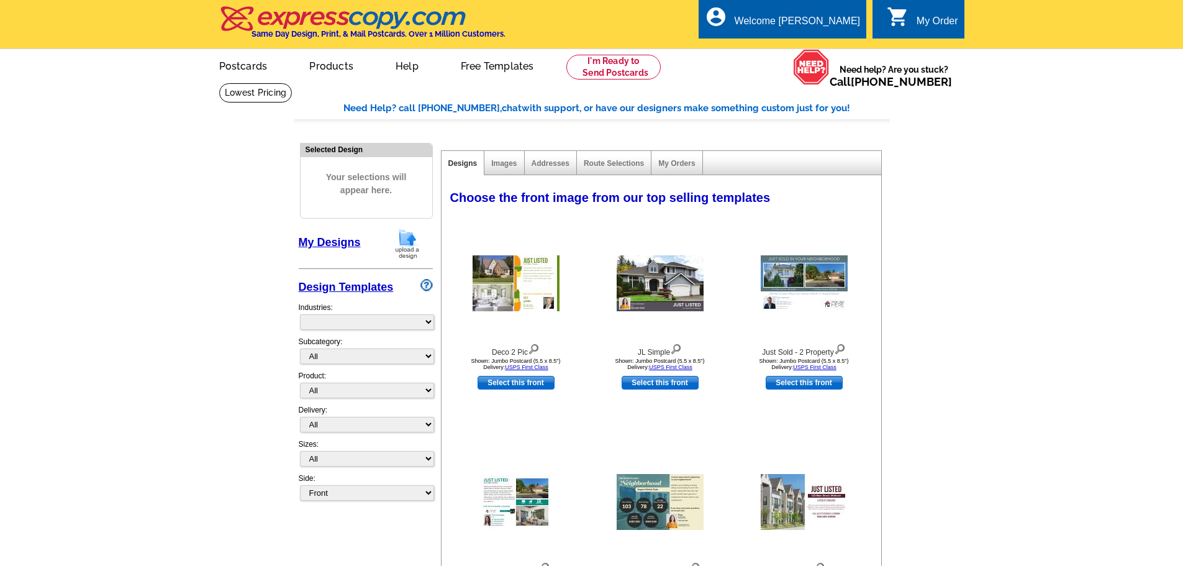
select select "785"
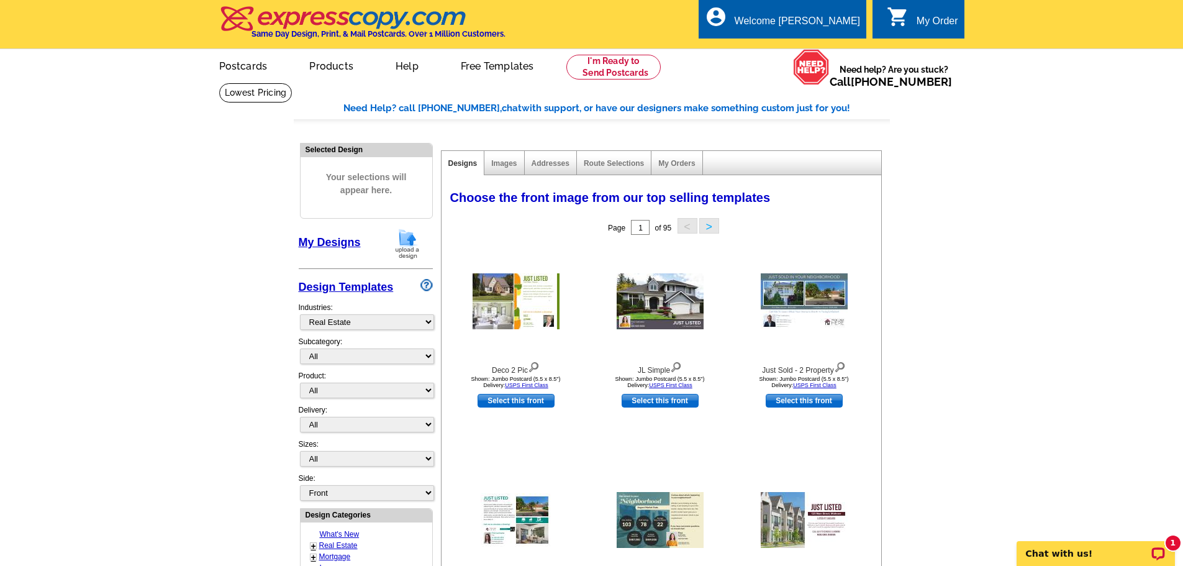
drag, startPoint x: 171, startPoint y: 122, endPoint x: 152, endPoint y: 91, distance: 36.3
click at [170, 120] on main "Need Help? call [PHONE_NUMBER], chat with support, or have our designers make s…" at bounding box center [591, 545] width 1183 height 924
